Goal: Check status

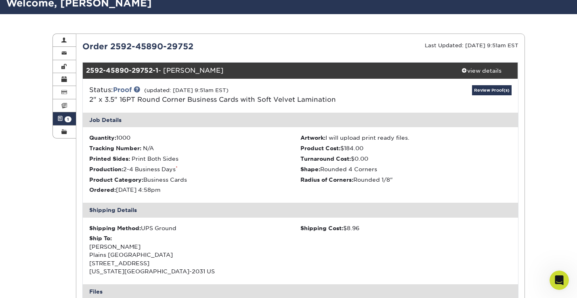
scroll to position [88, 0]
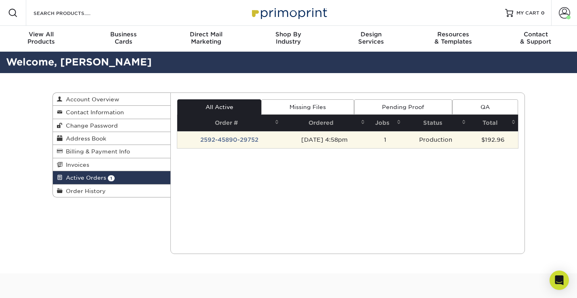
click at [330, 144] on td "[DATE] 4:58pm" at bounding box center [324, 139] width 86 height 17
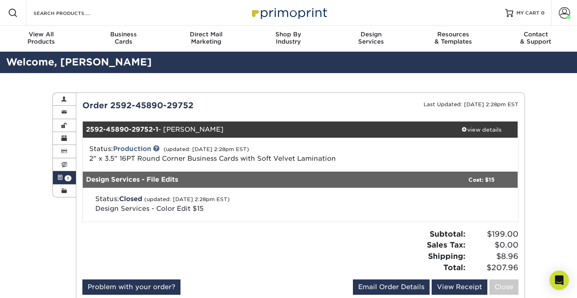
scroll to position [149, 0]
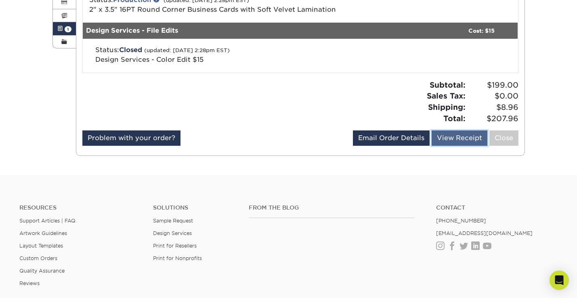
click at [459, 145] on link "View Receipt" at bounding box center [460, 137] width 56 height 15
